Goal: Task Accomplishment & Management: Complete application form

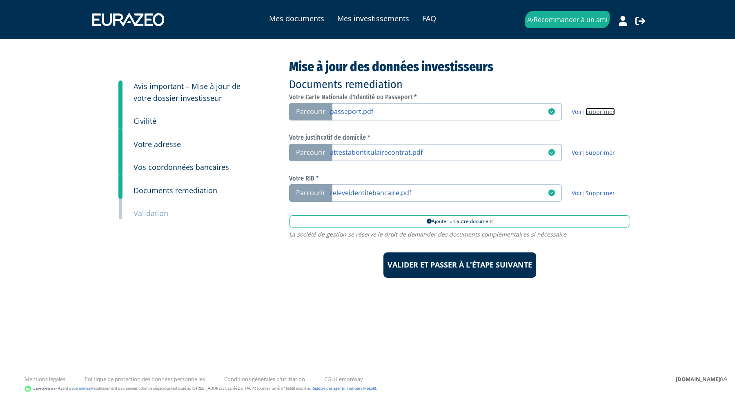
click at [600, 112] on link "Supprimer" at bounding box center [600, 112] width 29 height 8
click at [385, 113] on link at bounding box center [439, 111] width 218 height 8
click at [0, 0] on input "Parcourir" at bounding box center [0, 0] width 0 height 0
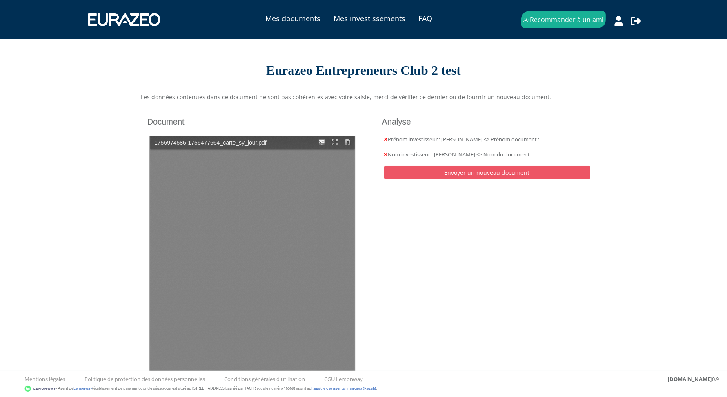
type input "1"
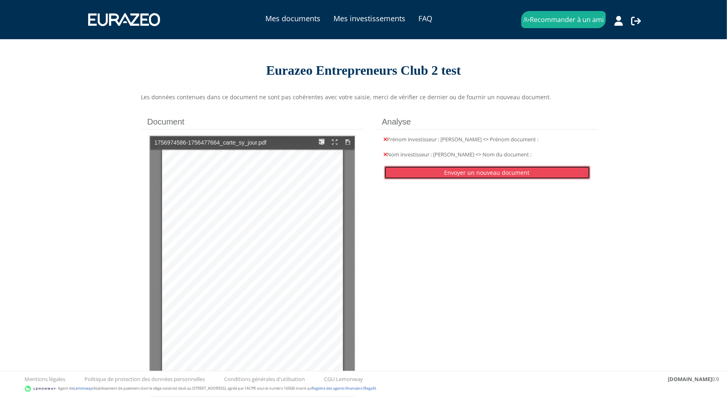
click at [510, 173] on link "Envoyer un nouveau document" at bounding box center [487, 172] width 206 height 13
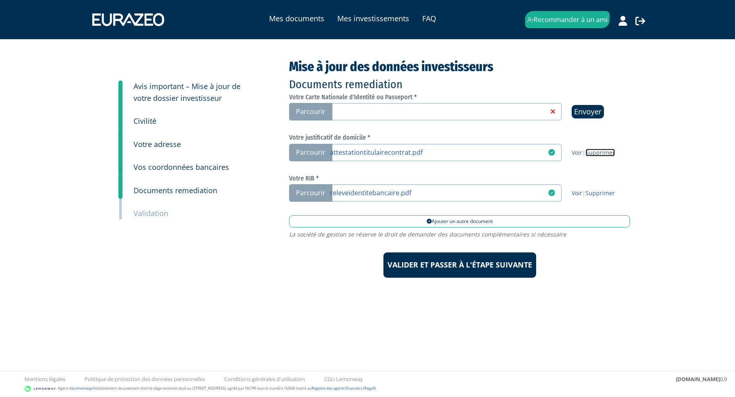
click at [602, 150] on link "Supprimer" at bounding box center [600, 153] width 29 height 8
click at [375, 155] on link at bounding box center [439, 152] width 218 height 8
click at [0, 0] on input "Parcourir" at bounding box center [0, 0] width 0 height 0
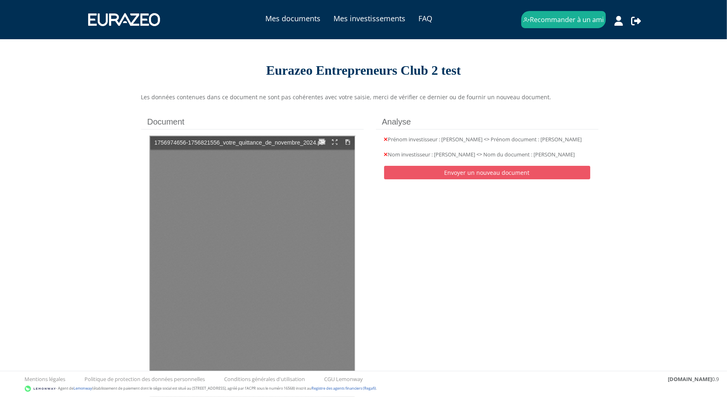
type input "1"
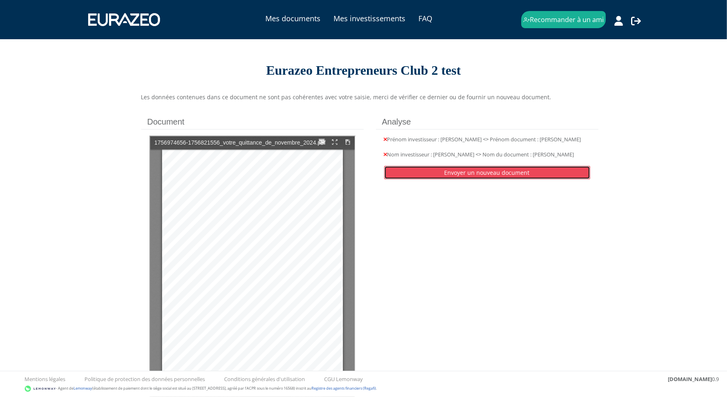
click at [526, 171] on link "Envoyer un nouveau document" at bounding box center [487, 172] width 206 height 13
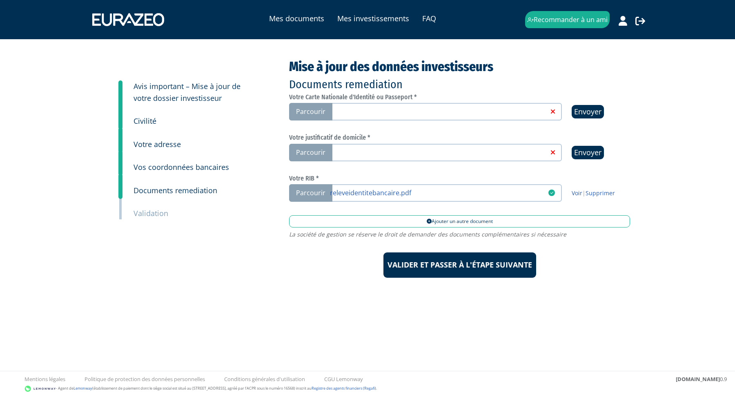
click at [399, 113] on link at bounding box center [439, 111] width 218 height 8
click at [0, 0] on input "Parcourir" at bounding box center [0, 0] width 0 height 0
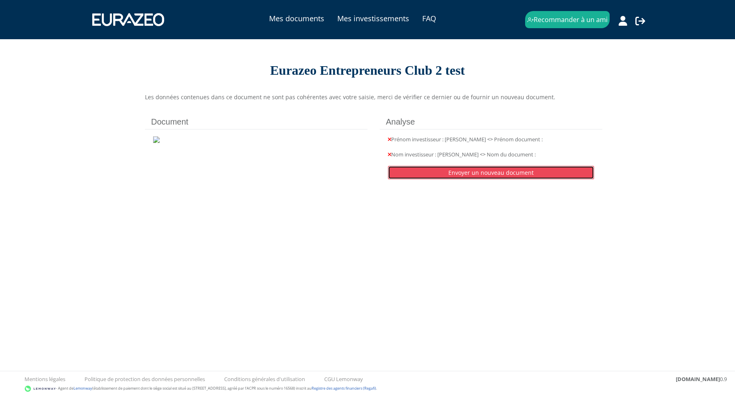
click at [513, 171] on link "Envoyer un nouveau document" at bounding box center [491, 172] width 206 height 13
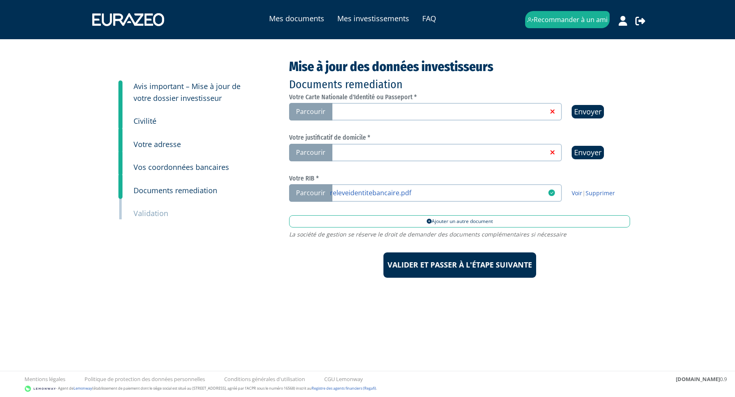
click at [408, 107] on link at bounding box center [439, 111] width 218 height 8
click at [0, 0] on input "Parcourir" at bounding box center [0, 0] width 0 height 0
click at [380, 115] on link at bounding box center [439, 111] width 218 height 8
click at [0, 0] on input "Parcourir" at bounding box center [0, 0] width 0 height 0
